Goal: Task Accomplishment & Management: Manage account settings

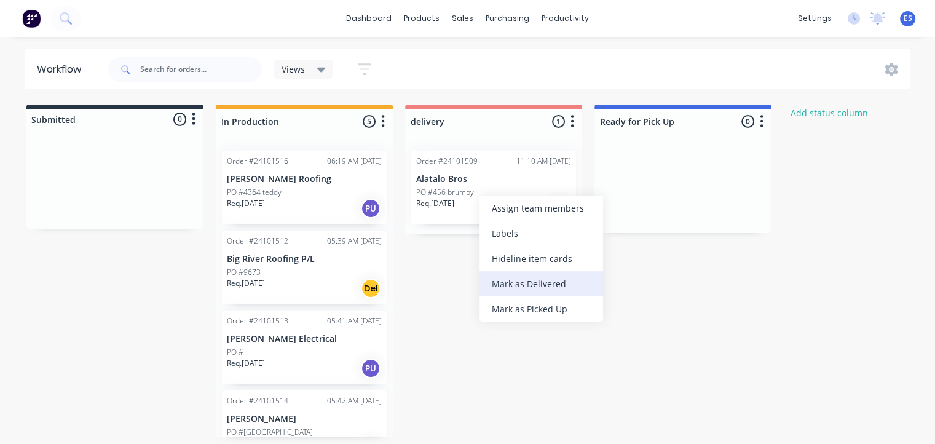
click at [554, 284] on div "Mark as Delivered" at bounding box center [542, 283] width 124 height 25
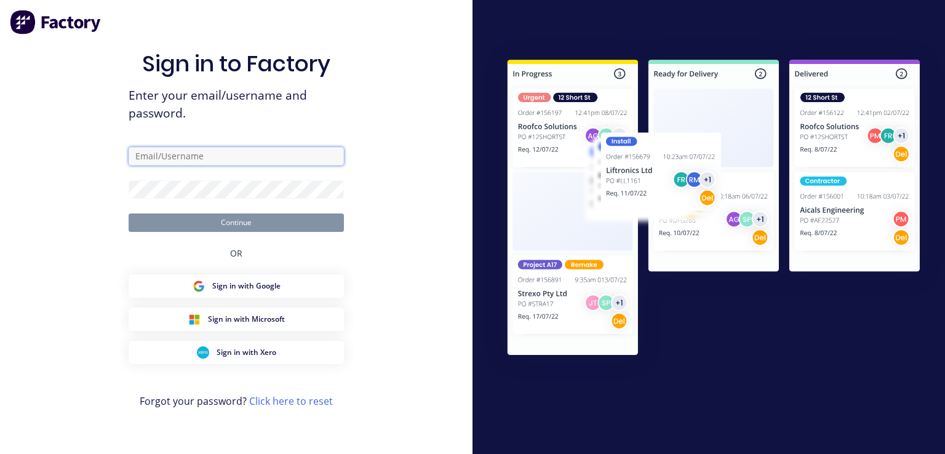
type input "ErikAVRONone"
click at [250, 224] on button "Continue" at bounding box center [236, 222] width 215 height 18
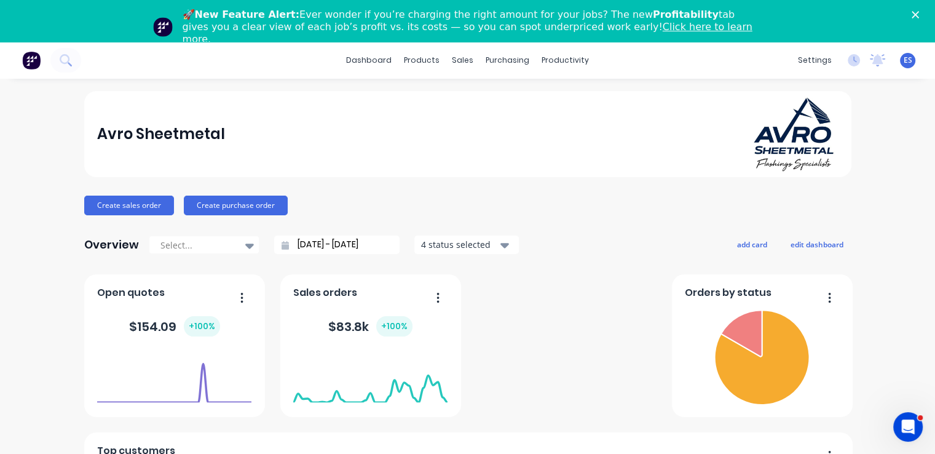
click at [919, 13] on icon "Close" at bounding box center [915, 14] width 7 height 7
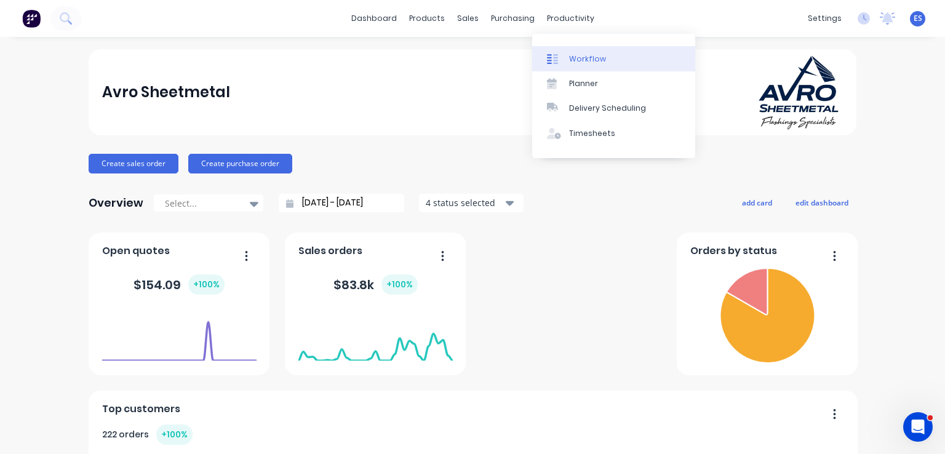
click at [561, 58] on div at bounding box center [556, 59] width 18 height 11
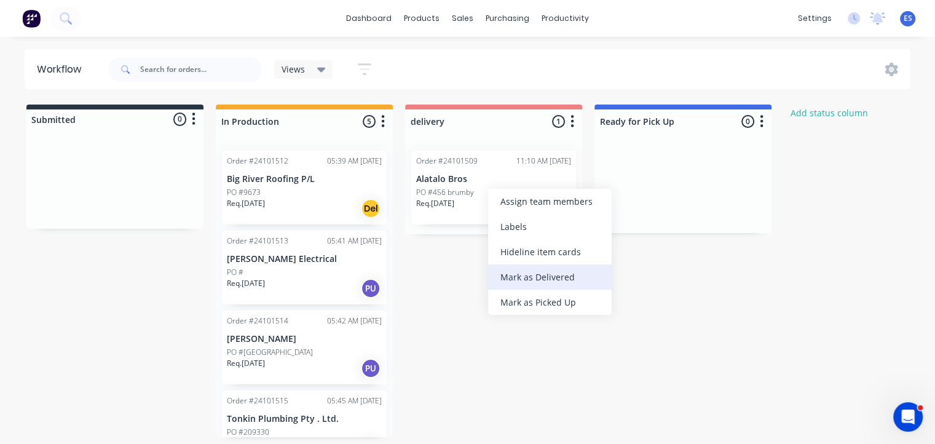
click at [541, 284] on div "Mark as Delivered" at bounding box center [550, 276] width 124 height 25
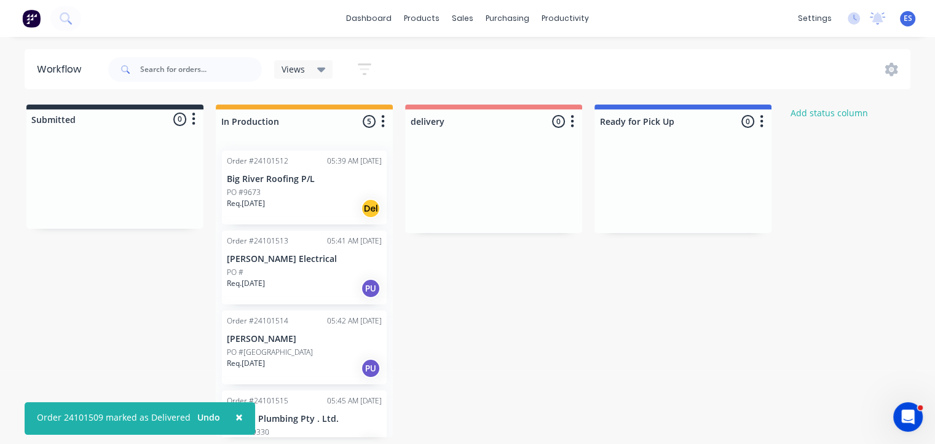
click at [240, 411] on button "×" at bounding box center [239, 417] width 32 height 30
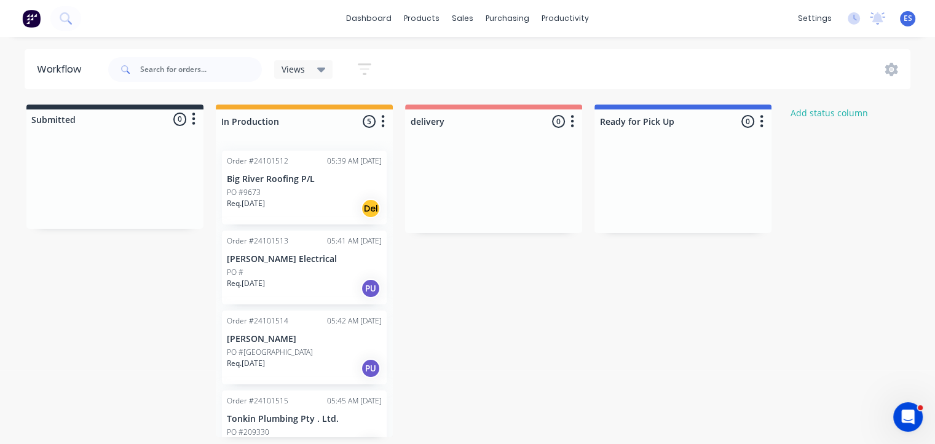
click at [125, 315] on div "Submitted 0 Status colour #273444 hex #273444 Save Cancel Summaries Total order…" at bounding box center [570, 271] width 1159 height 333
drag, startPoint x: 276, startPoint y: 355, endPoint x: 622, endPoint y: 181, distance: 387.3
click at [622, 181] on div "Submitted 0 Status colour #273444 hex #273444 Save Cancel Summaries Total order…" at bounding box center [570, 271] width 1159 height 333
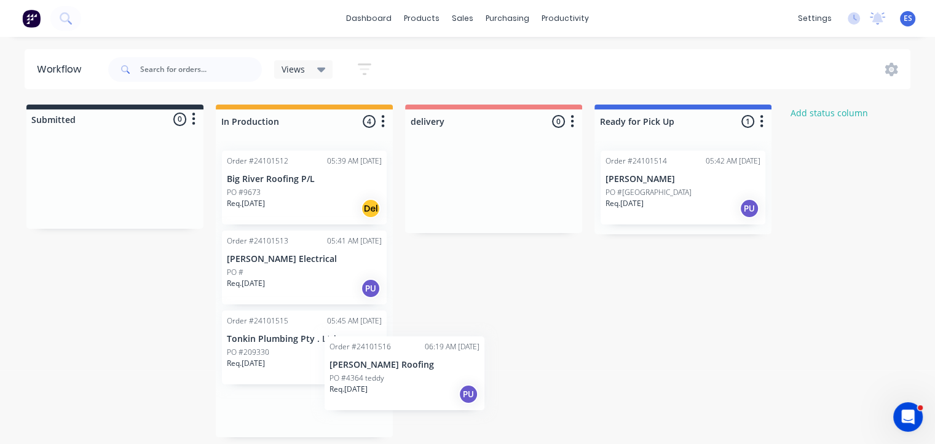
scroll to position [2, 0]
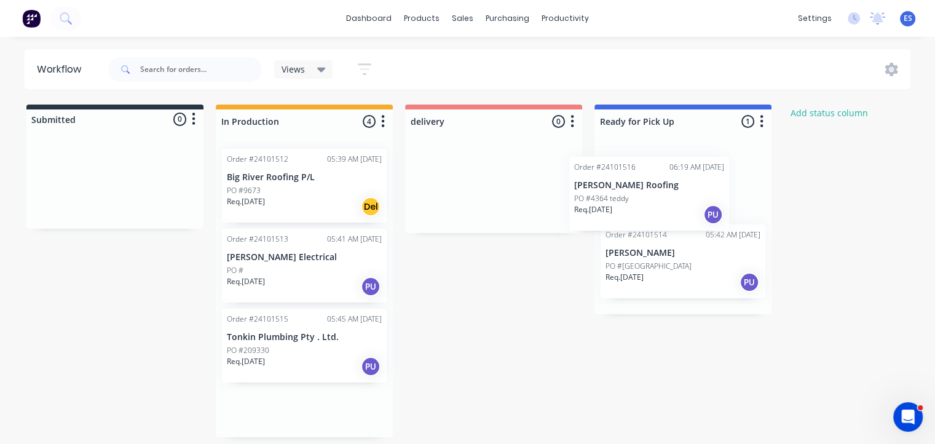
drag, startPoint x: 324, startPoint y: 430, endPoint x: 678, endPoint y: 193, distance: 426.5
click at [678, 193] on div "Submitted 0 Status colour #273444 hex #273444 Save Cancel Summaries Total order…" at bounding box center [570, 271] width 1159 height 333
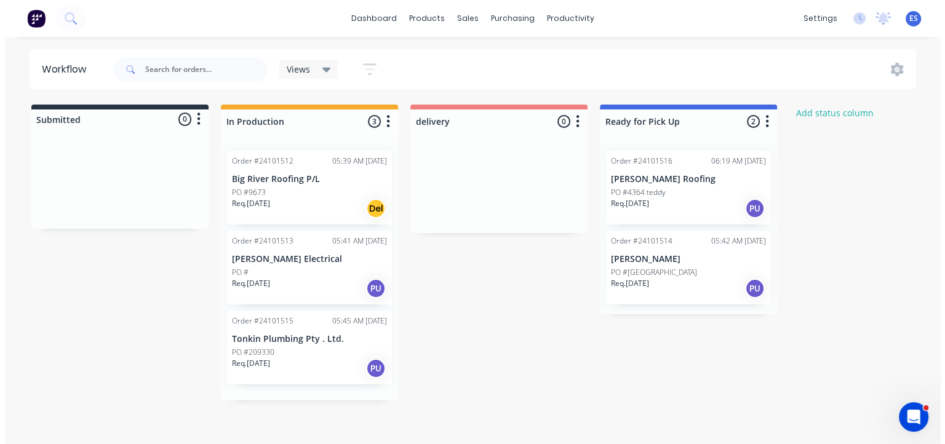
scroll to position [0, 0]
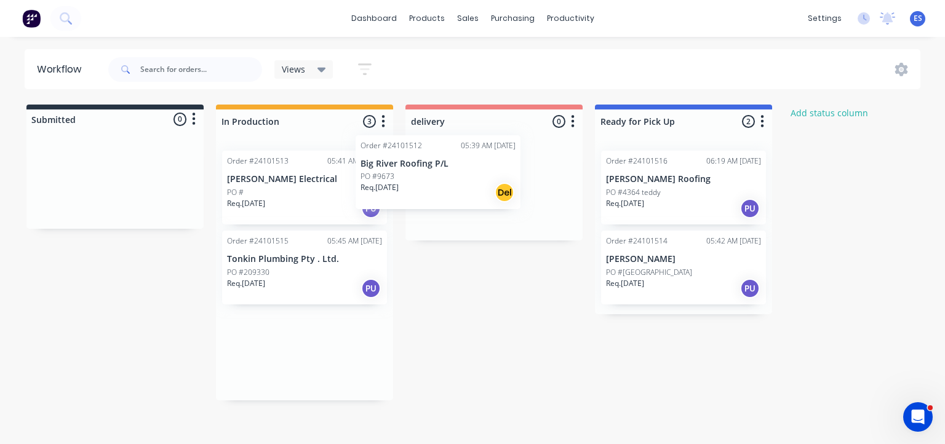
drag, startPoint x: 313, startPoint y: 208, endPoint x: 431, endPoint y: 195, distance: 118.8
click at [431, 195] on div "Submitted 0 Status colour #273444 hex #273444 Save Cancel Summaries Total order…" at bounding box center [570, 253] width 1159 height 296
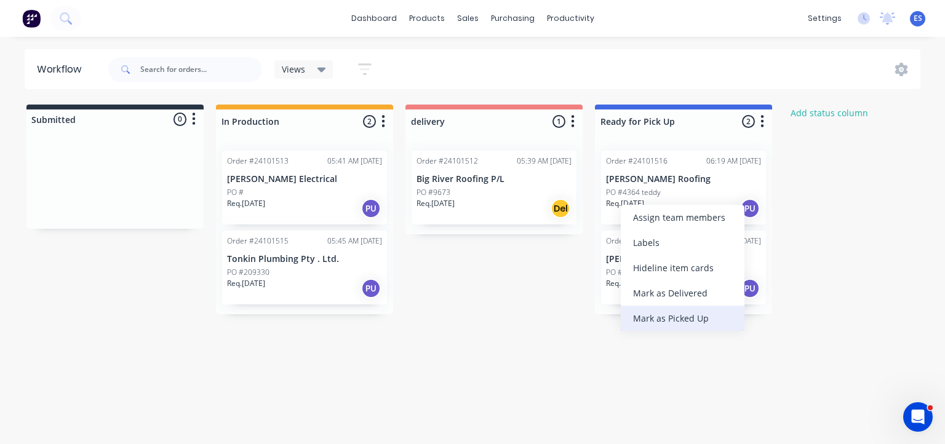
click at [682, 324] on div "Mark as Picked Up" at bounding box center [683, 318] width 124 height 25
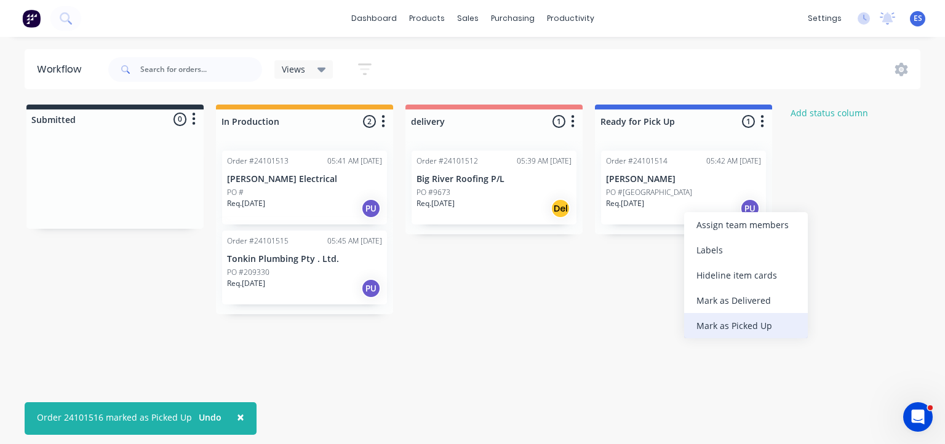
click at [717, 325] on div "Mark as Picked Up" at bounding box center [746, 325] width 124 height 25
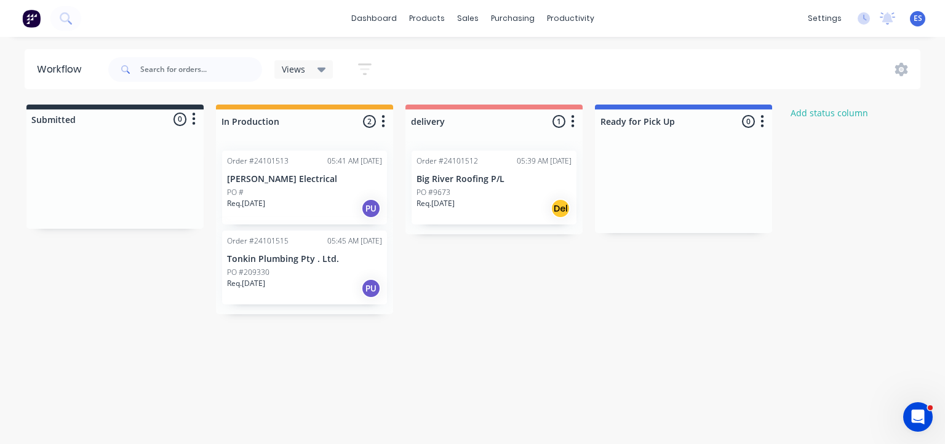
click at [672, 397] on div "Workflow Views Save new view None (Default) edit Show/Hide statuses Show line i…" at bounding box center [472, 234] width 945 height 370
drag, startPoint x: 287, startPoint y: 214, endPoint x: 629, endPoint y: 196, distance: 341.8
click at [629, 196] on div "Submitted 0 Status colour #273444 hex #273444 Save Cancel Summaries Total order…" at bounding box center [570, 210] width 1159 height 210
drag, startPoint x: 320, startPoint y: 191, endPoint x: 640, endPoint y: 177, distance: 320.8
click at [640, 177] on div "Submitted 0 Status colour #273444 hex #273444 Save Cancel Summaries Total order…" at bounding box center [570, 210] width 1159 height 210
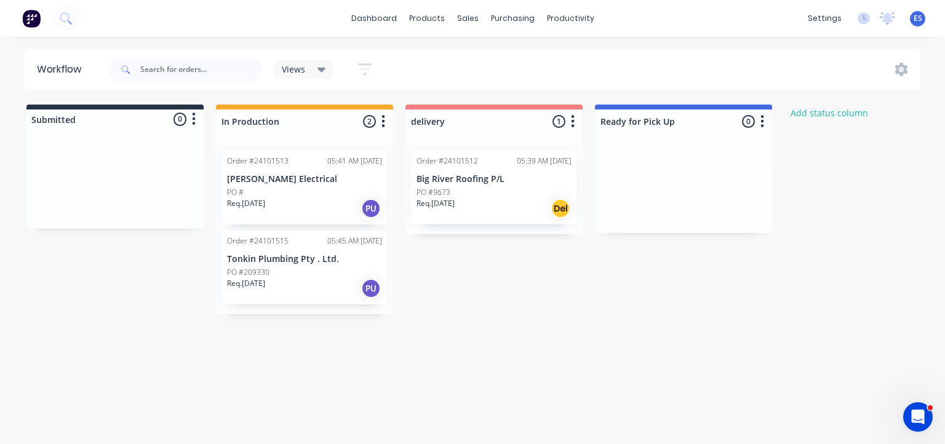
drag, startPoint x: 290, startPoint y: 190, endPoint x: 375, endPoint y: 183, distance: 85.8
click at [404, 173] on div "Submitted 0 Status colour #273444 hex #273444 Save Cancel Summaries Total order…" at bounding box center [570, 210] width 1159 height 210
drag, startPoint x: 327, startPoint y: 197, endPoint x: 203, endPoint y: 259, distance: 138.6
click at [203, 259] on div "Submitted 0 Status colour #273444 hex #273444 Save Cancel Summaries Total order…" at bounding box center [570, 210] width 1159 height 210
click button at bounding box center [31, 18] width 26 height 25
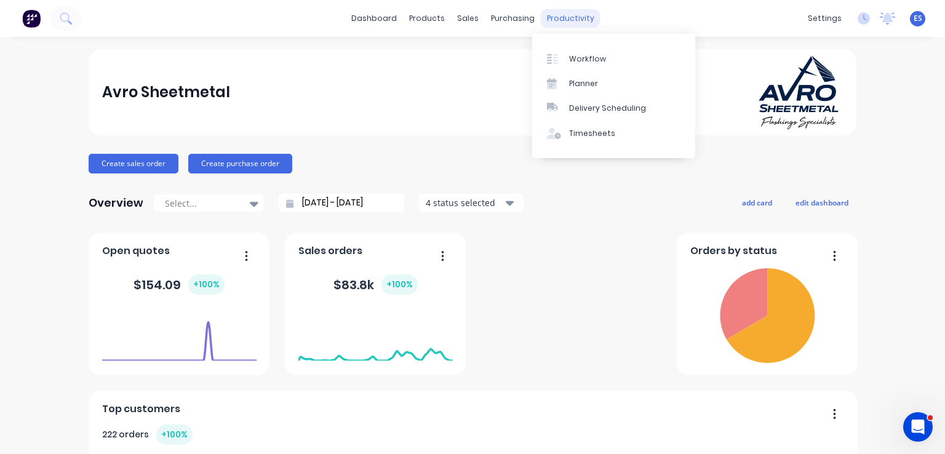
click at [563, 16] on div "productivity" at bounding box center [571, 18] width 60 height 18
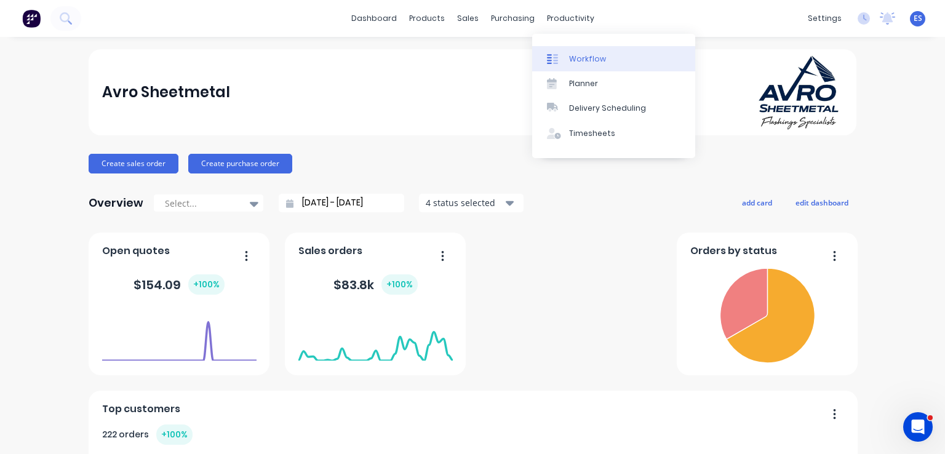
click at [568, 57] on link "Workflow" at bounding box center [613, 58] width 163 height 25
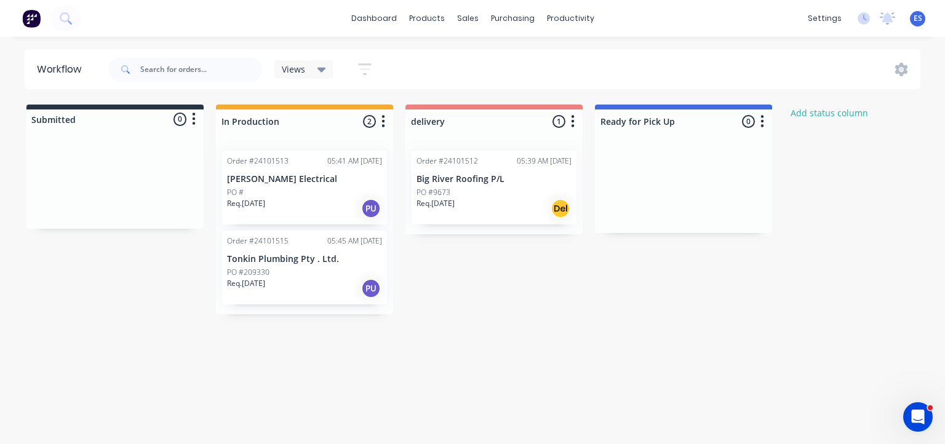
drag, startPoint x: 300, startPoint y: 189, endPoint x: 575, endPoint y: 198, distance: 275.1
click at [575, 198] on div "Submitted 0 Status colour #273444 hex #273444 Save Cancel Summaries Total order…" at bounding box center [570, 210] width 1159 height 210
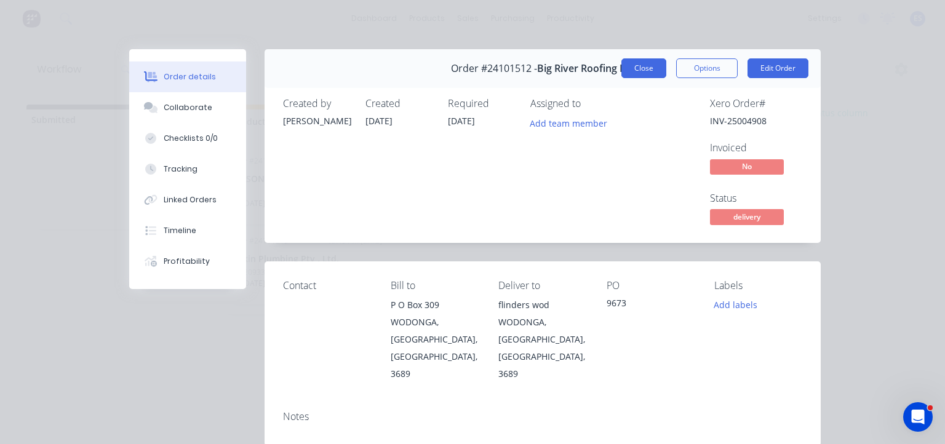
click button "Close" at bounding box center [643, 68] width 45 height 20
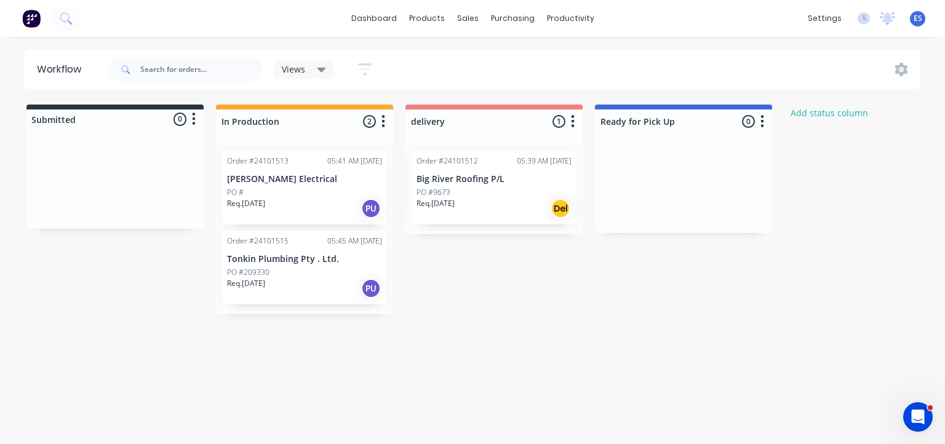
drag, startPoint x: 341, startPoint y: 183, endPoint x: 320, endPoint y: 284, distance: 103.5
click at [320, 284] on div "Order #24101513 05:41 AM [DATE] [PERSON_NAME] Electrical PO # Req. [DATE] PU Or…" at bounding box center [304, 227] width 177 height 173
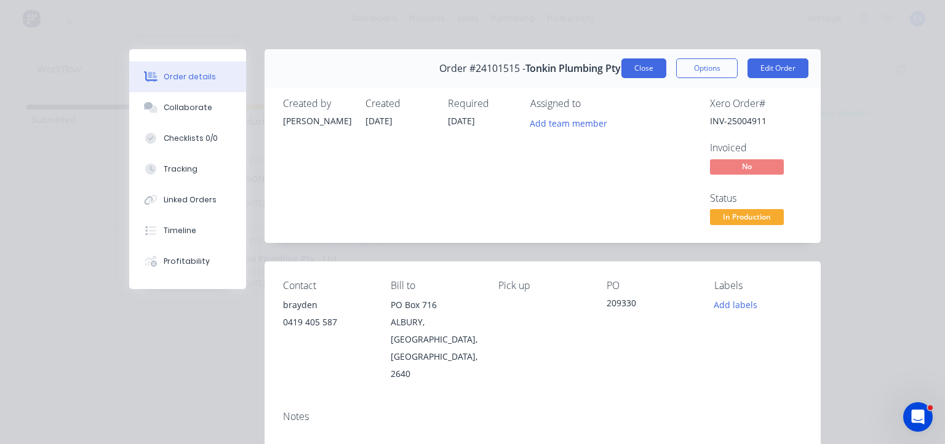
click button "Close" at bounding box center [643, 68] width 45 height 20
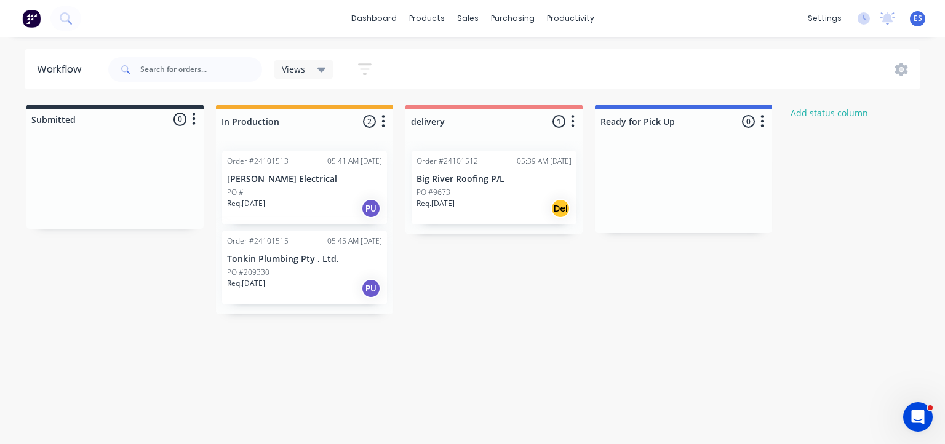
drag, startPoint x: 285, startPoint y: 199, endPoint x: 483, endPoint y: 183, distance: 198.7
click at [483, 183] on div "Submitted 0 Status colour #273444 hex #273444 Save Cancel Summaries Total order…" at bounding box center [570, 210] width 1159 height 210
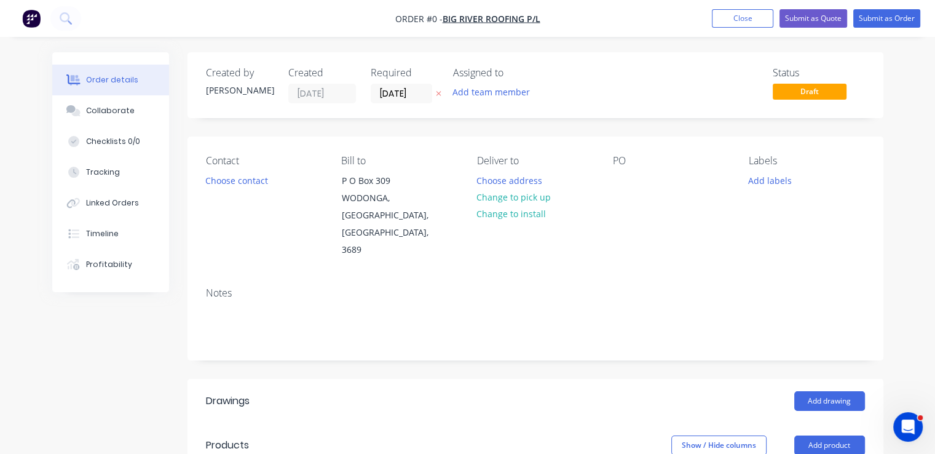
click at [37, 17] on img "button" at bounding box center [31, 18] width 18 height 18
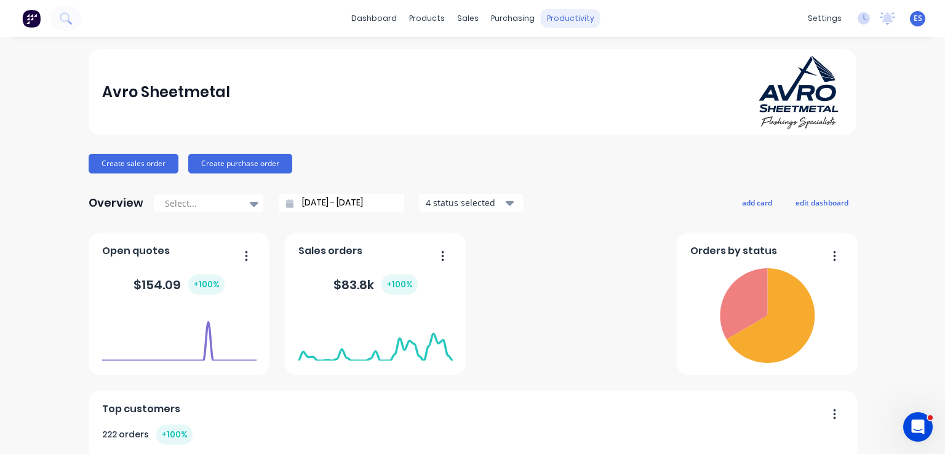
click at [564, 19] on div "productivity" at bounding box center [571, 18] width 60 height 18
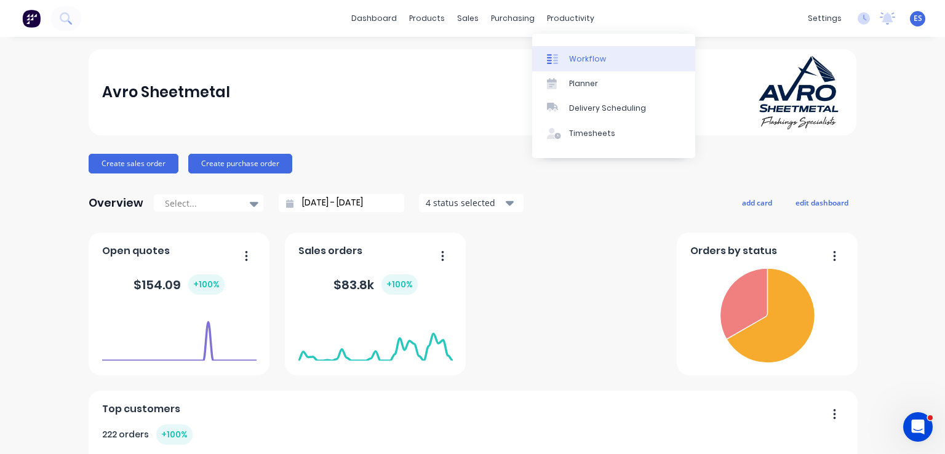
click at [578, 59] on div "Workflow" at bounding box center [587, 59] width 37 height 11
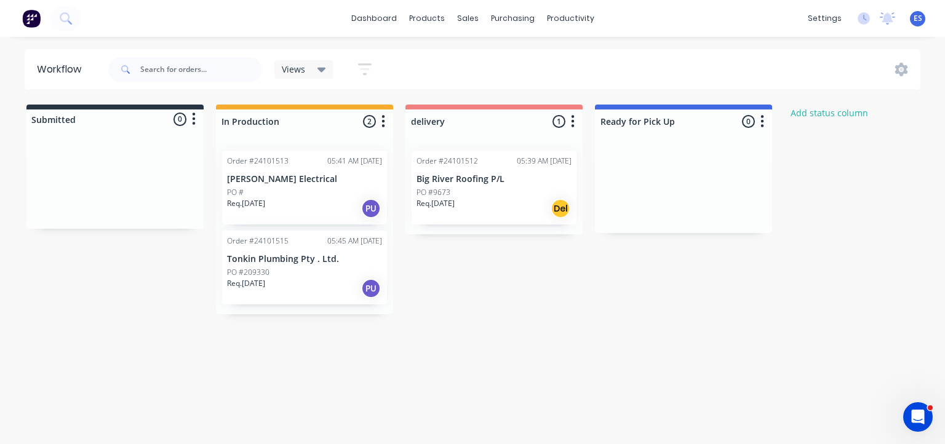
drag, startPoint x: 274, startPoint y: 180, endPoint x: 322, endPoint y: 197, distance: 51.0
click at [322, 197] on div "Order #24101513 05:41 AM [DATE] [PERSON_NAME] Electrical PO # Req. [DATE] PU" at bounding box center [304, 188] width 165 height 74
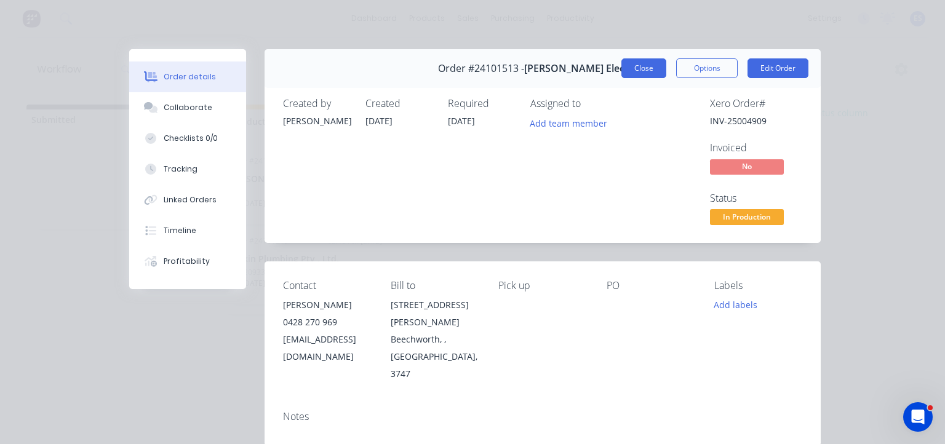
click at [649, 71] on button "Close" at bounding box center [643, 68] width 45 height 20
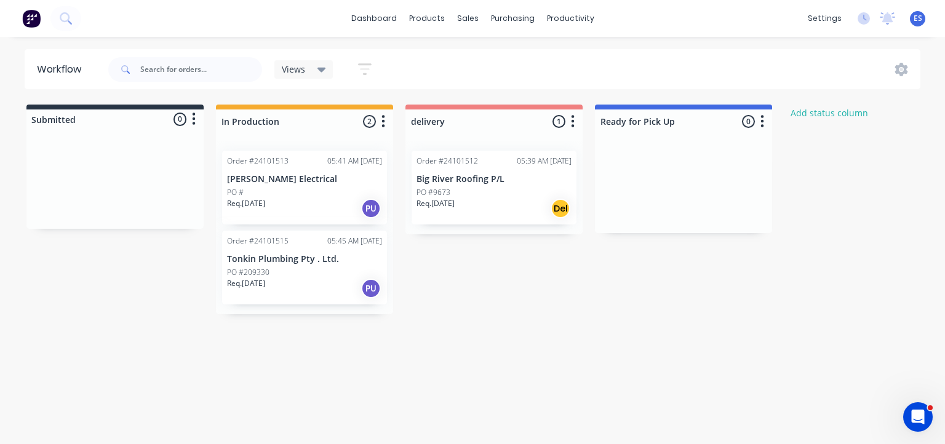
drag, startPoint x: 499, startPoint y: 178, endPoint x: 257, endPoint y: 205, distance: 243.9
click at [257, 205] on div "Submitted 0 Status colour #273444 hex #273444 Save Cancel Summaries Total order…" at bounding box center [570, 210] width 1159 height 210
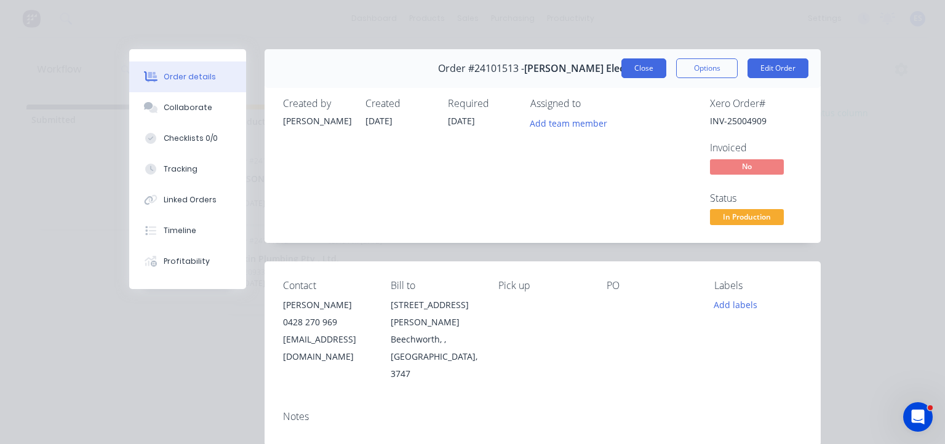
click at [652, 66] on button "Close" at bounding box center [643, 68] width 45 height 20
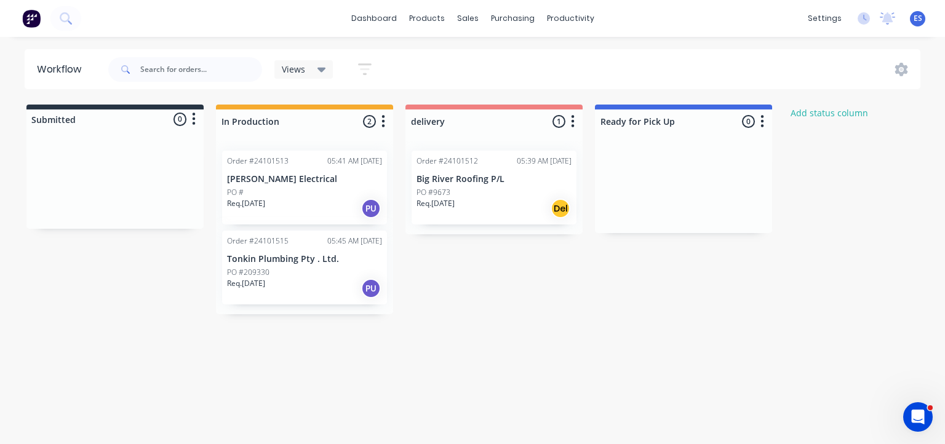
click at [33, 25] on img at bounding box center [31, 18] width 18 height 18
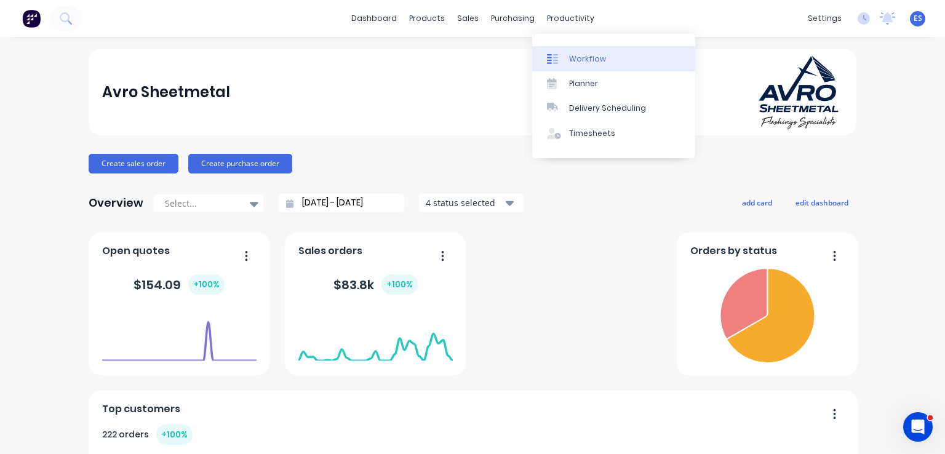
click at [607, 62] on link "Workflow" at bounding box center [613, 58] width 163 height 25
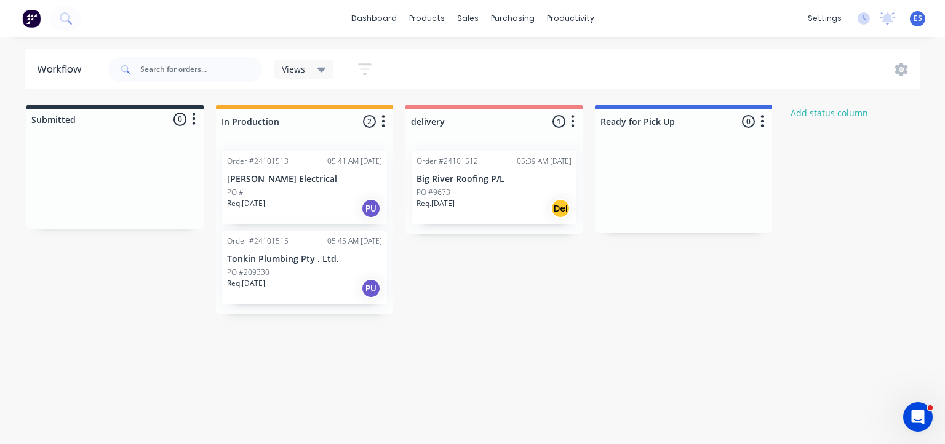
click at [284, 204] on div "Req. 29/08/25 PU" at bounding box center [304, 208] width 155 height 21
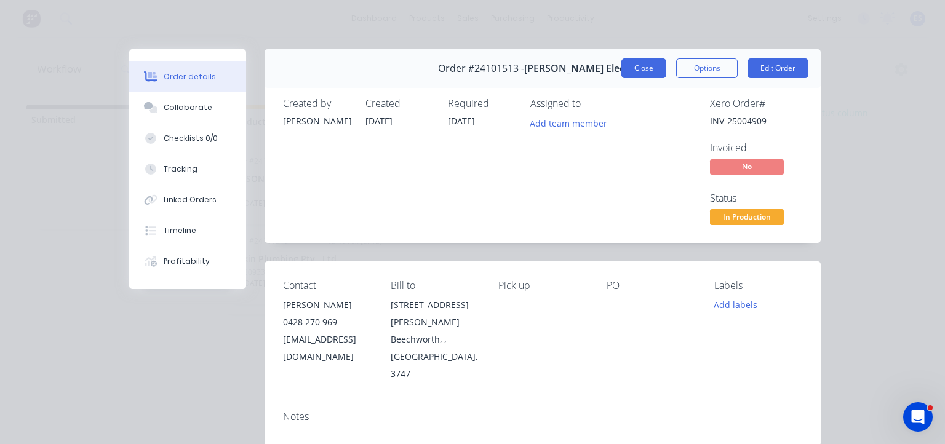
click at [655, 72] on button "Close" at bounding box center [643, 68] width 45 height 20
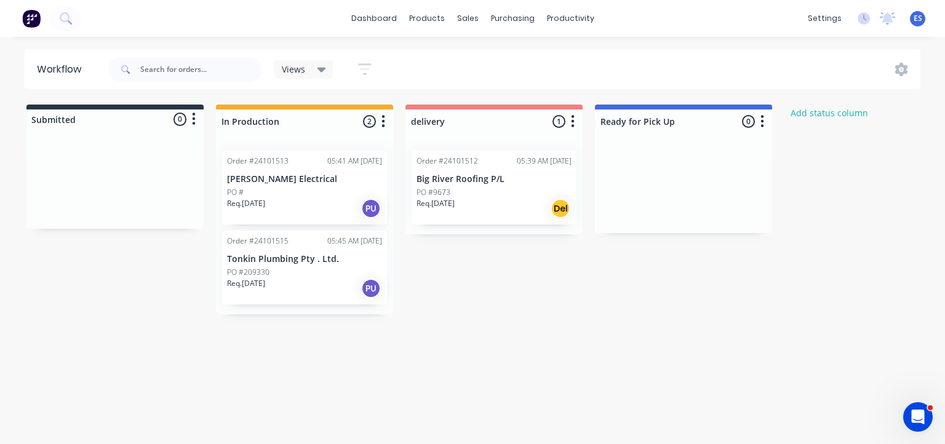
drag, startPoint x: 273, startPoint y: 188, endPoint x: 250, endPoint y: 212, distance: 33.1
click at [250, 212] on div "Order #24101513 05:41 AM [DATE] [PERSON_NAME] Electrical PO # Req. [DATE] PU" at bounding box center [304, 188] width 165 height 74
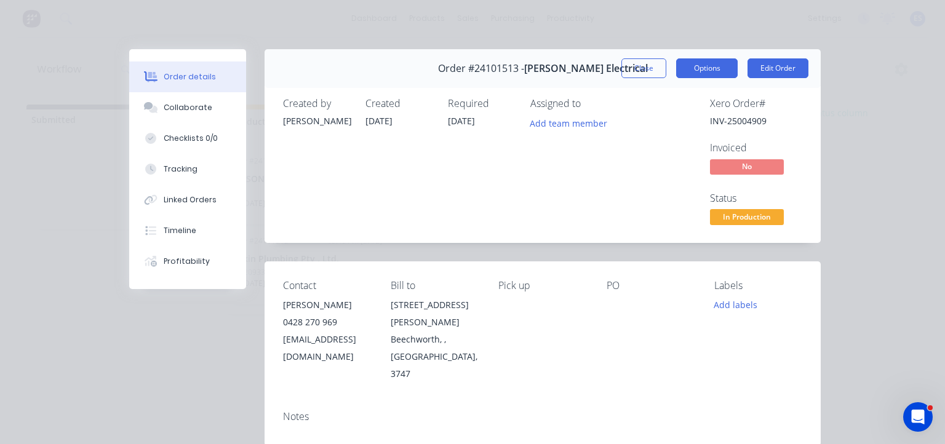
click at [709, 67] on button "Options" at bounding box center [707, 68] width 62 height 20
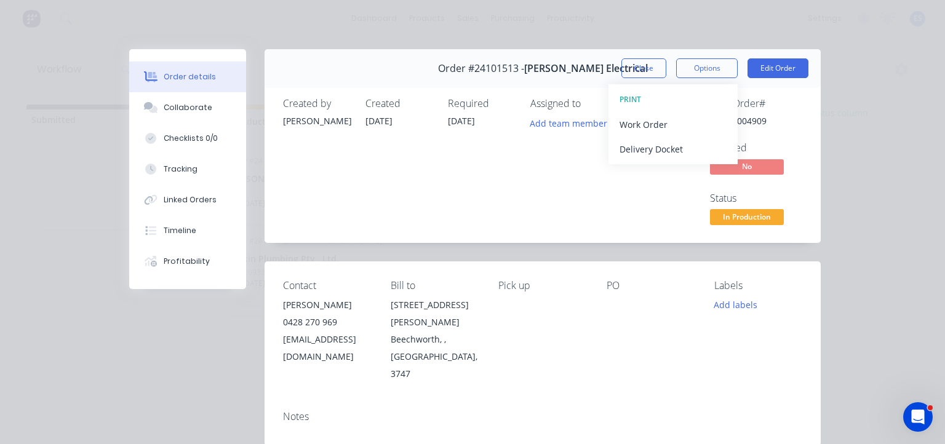
click at [495, 186] on div "Required 29/08/25" at bounding box center [482, 163] width 68 height 130
click at [752, 219] on span "In Production" at bounding box center [747, 216] width 74 height 15
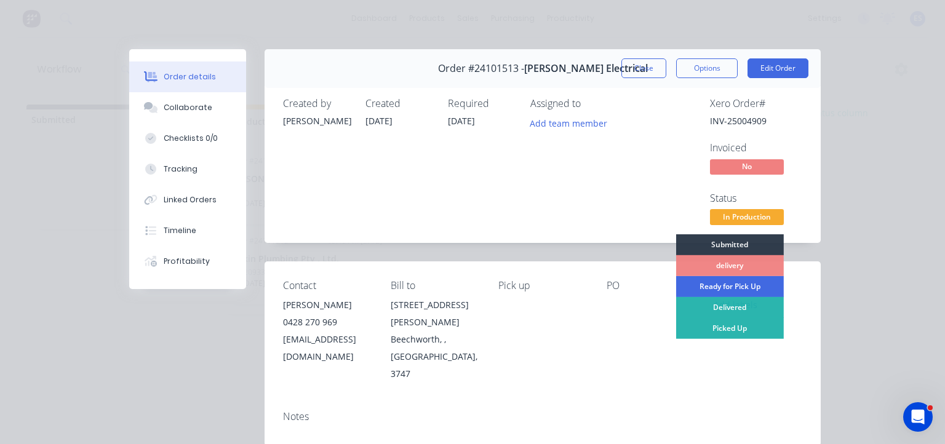
click at [743, 284] on div "Ready for Pick Up" at bounding box center [730, 286] width 108 height 21
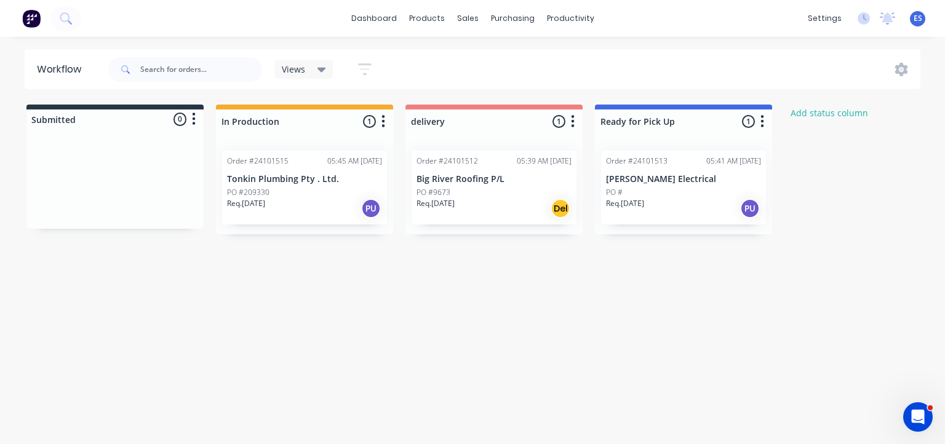
drag, startPoint x: 625, startPoint y: 189, endPoint x: 680, endPoint y: 201, distance: 56.5
click at [680, 201] on div "Order #24101513 05:41 AM [DATE] [PERSON_NAME] Electrical PO # Req. [DATE] PU" at bounding box center [683, 188] width 165 height 74
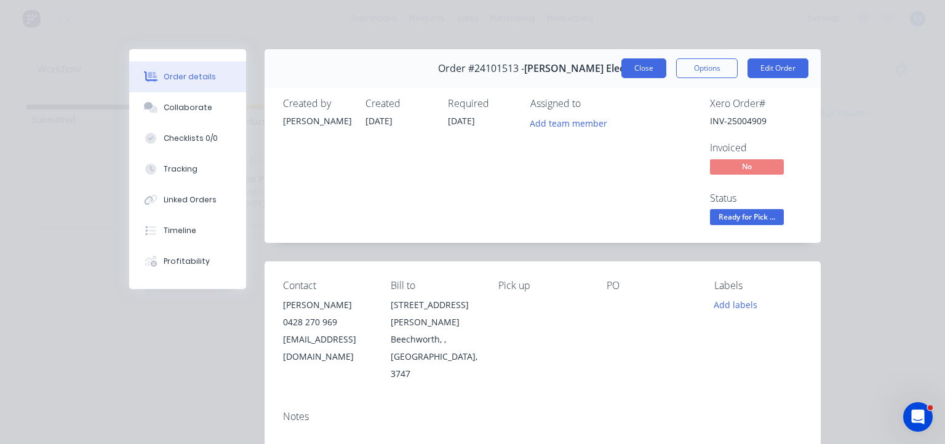
click at [640, 69] on button "Close" at bounding box center [643, 68] width 45 height 20
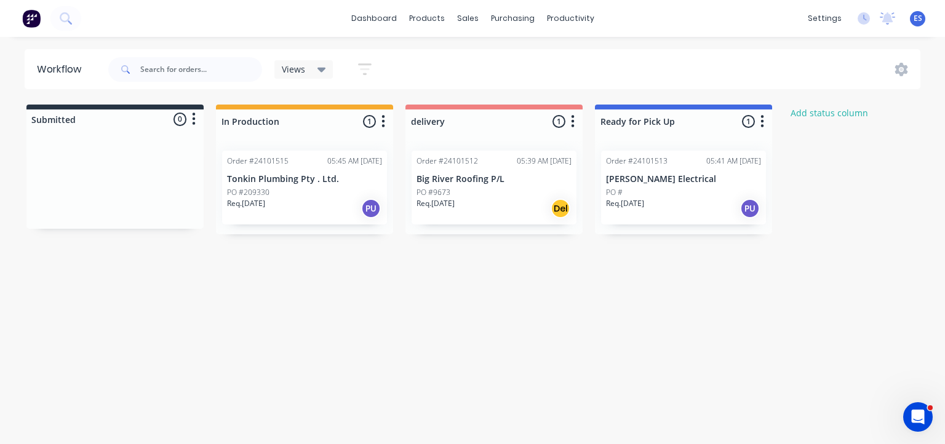
drag, startPoint x: 624, startPoint y: 193, endPoint x: 661, endPoint y: 296, distance: 109.5
click at [814, 194] on div "Submitted 0 Status colour #273444 hex #273444 Save Cancel Summaries Total order…" at bounding box center [570, 170] width 1159 height 130
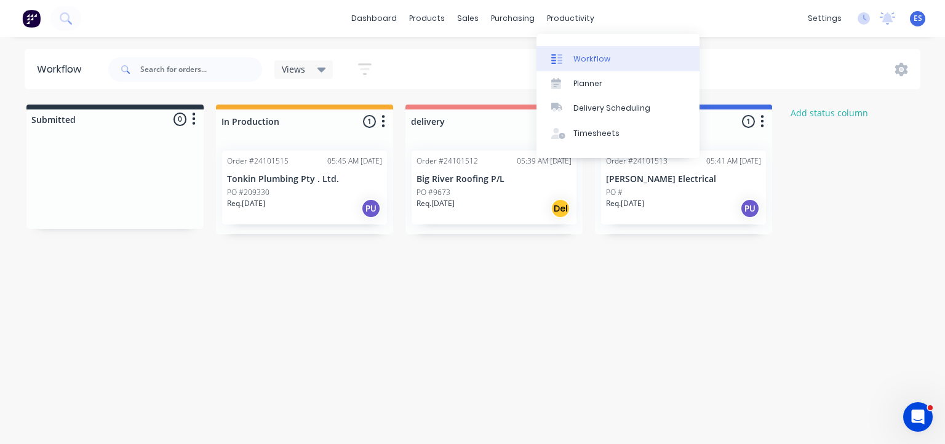
click at [615, 58] on link "Workflow" at bounding box center [617, 58] width 163 height 25
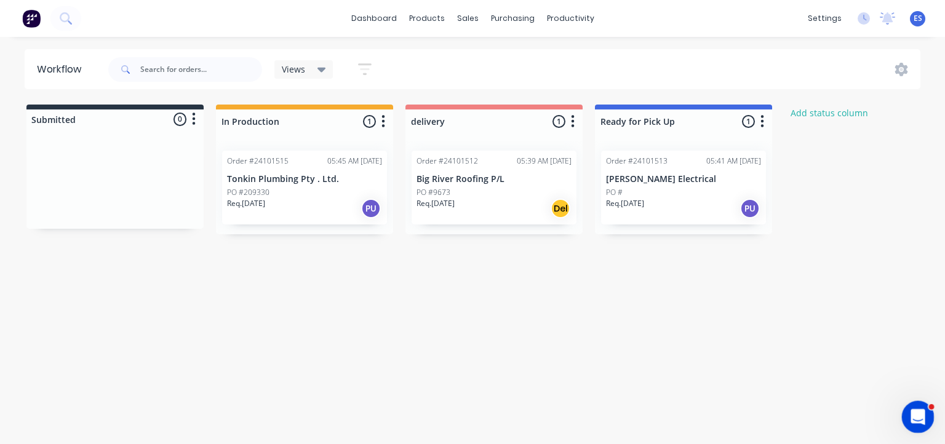
click at [926, 420] on div "Open Intercom Messenger" at bounding box center [916, 415] width 41 height 41
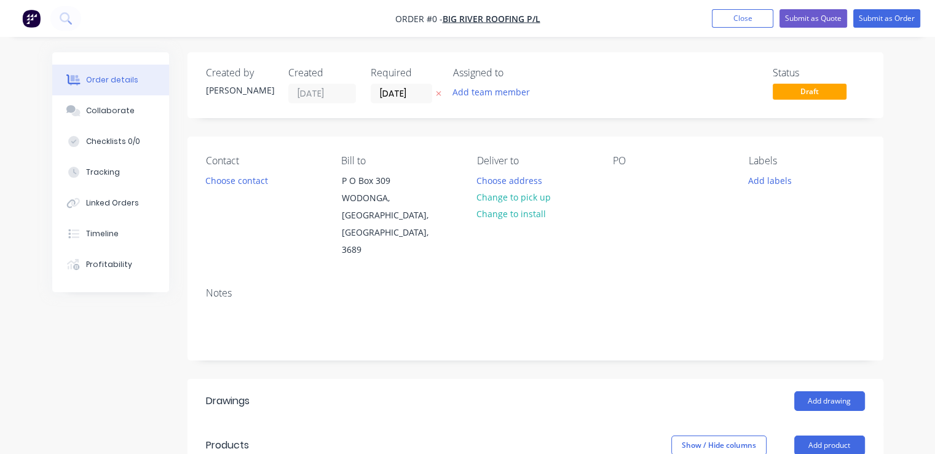
click at [27, 17] on img "button" at bounding box center [31, 18] width 18 height 18
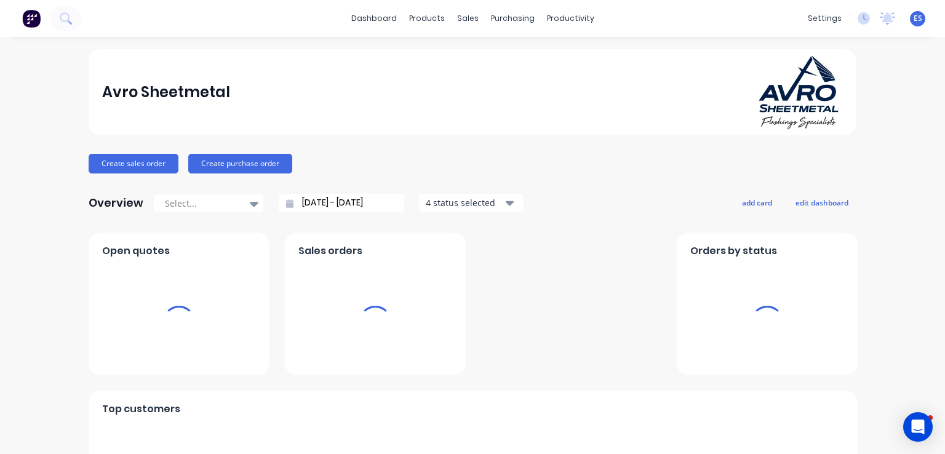
click at [573, 26] on div "productivity" at bounding box center [571, 18] width 60 height 18
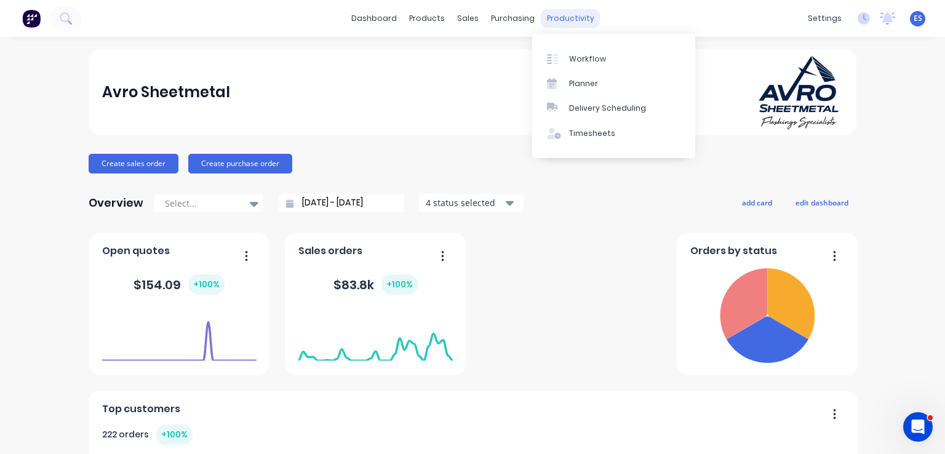
click at [562, 18] on div "productivity" at bounding box center [571, 18] width 60 height 18
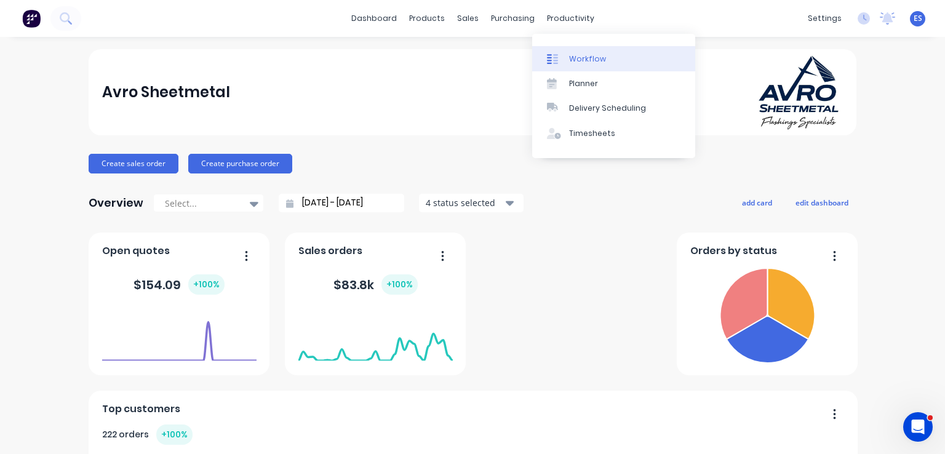
click at [583, 57] on div "Workflow" at bounding box center [587, 59] width 37 height 11
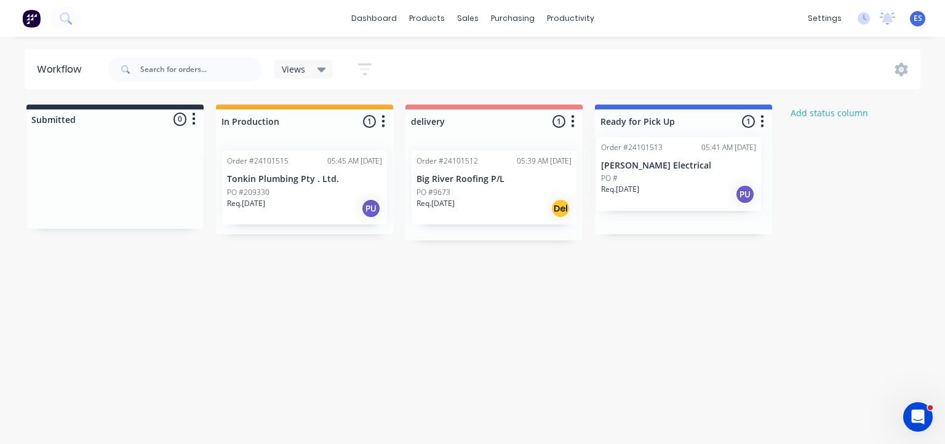
drag, startPoint x: 638, startPoint y: 190, endPoint x: 632, endPoint y: 177, distance: 14.3
click at [632, 177] on div "Order #24101513 05:41 AM [DATE] [PERSON_NAME] Electrical PO # Req. [DATE] PU" at bounding box center [683, 187] width 177 height 93
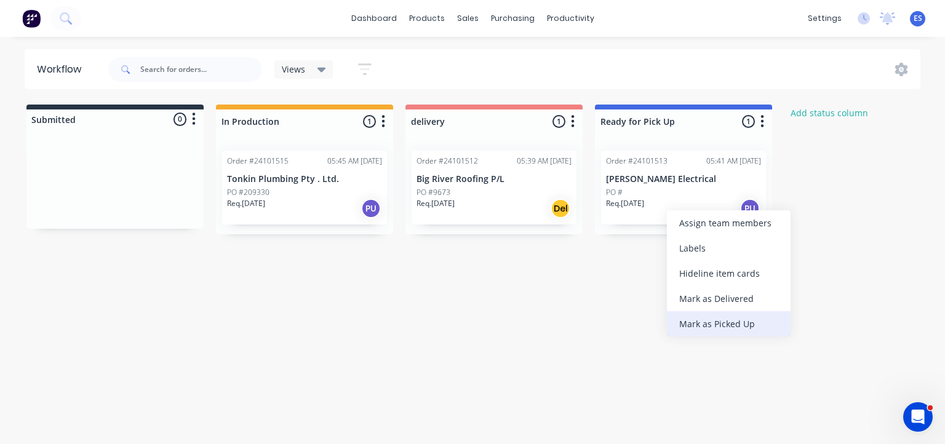
click at [707, 327] on div "Mark as Picked Up" at bounding box center [729, 323] width 124 height 25
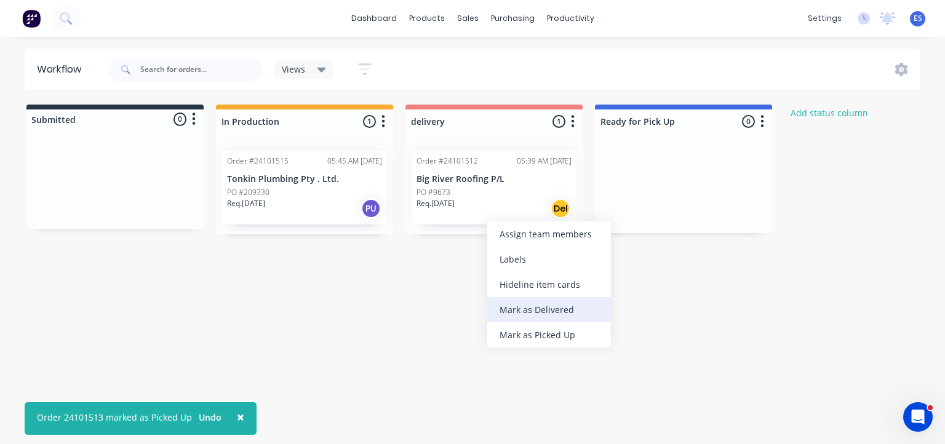
click at [549, 301] on div "Mark as Delivered" at bounding box center [549, 309] width 124 height 25
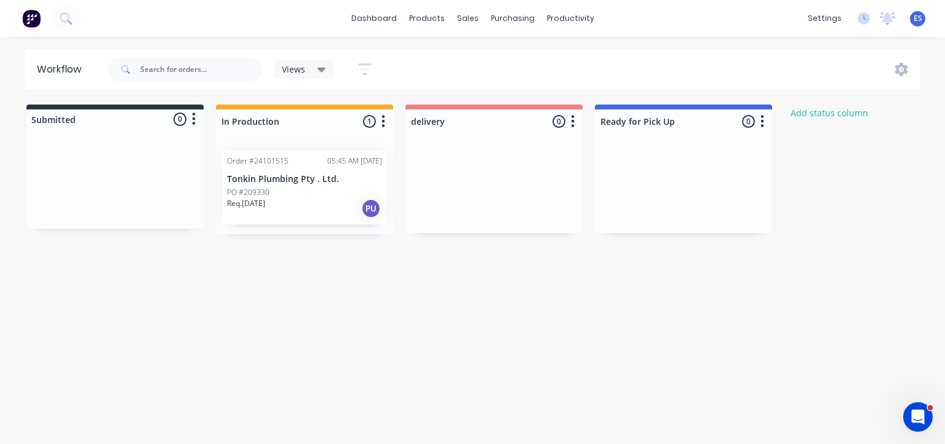
click at [451, 338] on div "Workflow Views Save new view None (Default) edit Show/Hide statuses Show line i…" at bounding box center [472, 234] width 945 height 370
click at [39, 21] on button at bounding box center [31, 18] width 26 height 25
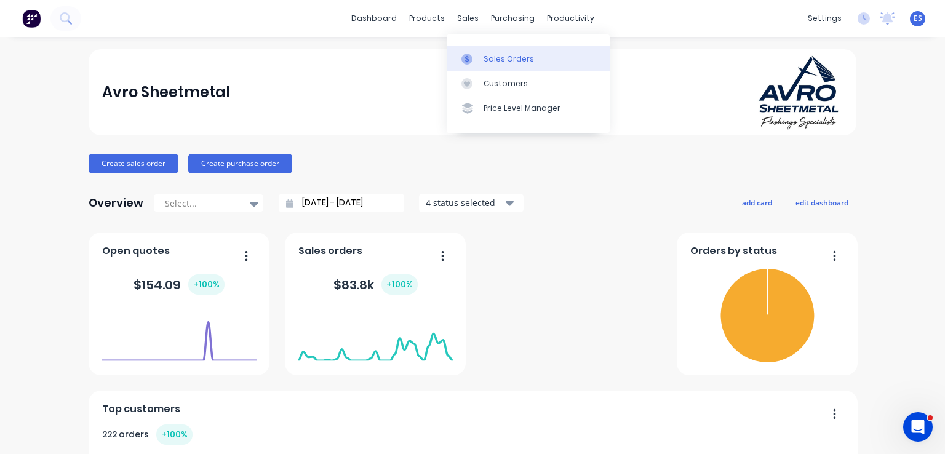
click at [482, 65] on link "Sales Orders" at bounding box center [528, 58] width 163 height 25
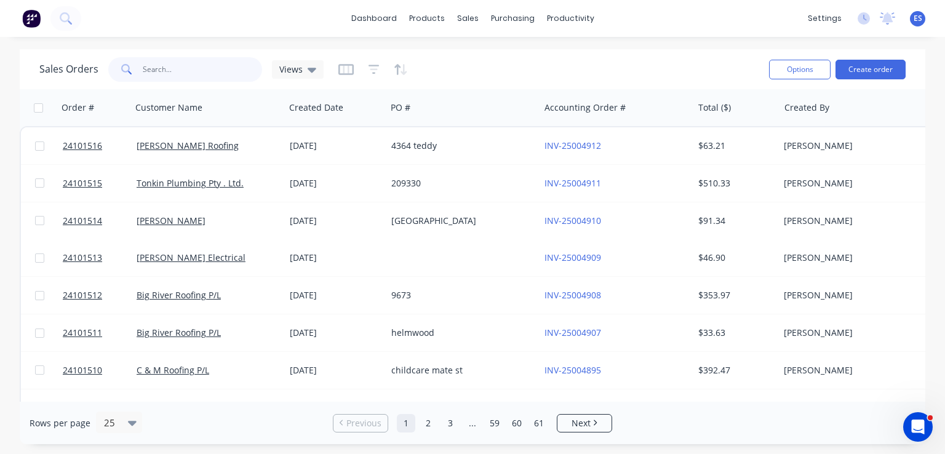
click at [147, 71] on input "text" at bounding box center [203, 69] width 120 height 25
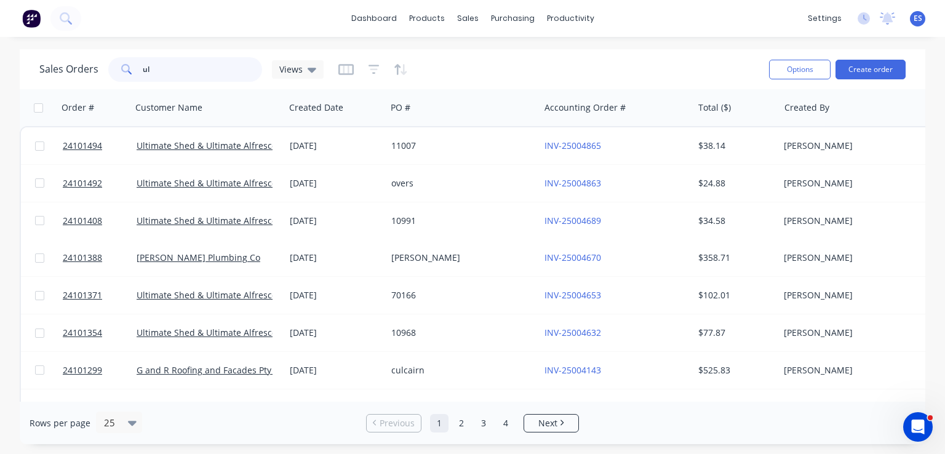
type input "ul"
click at [32, 21] on img at bounding box center [31, 18] width 18 height 18
